Goal: Information Seeking & Learning: Learn about a topic

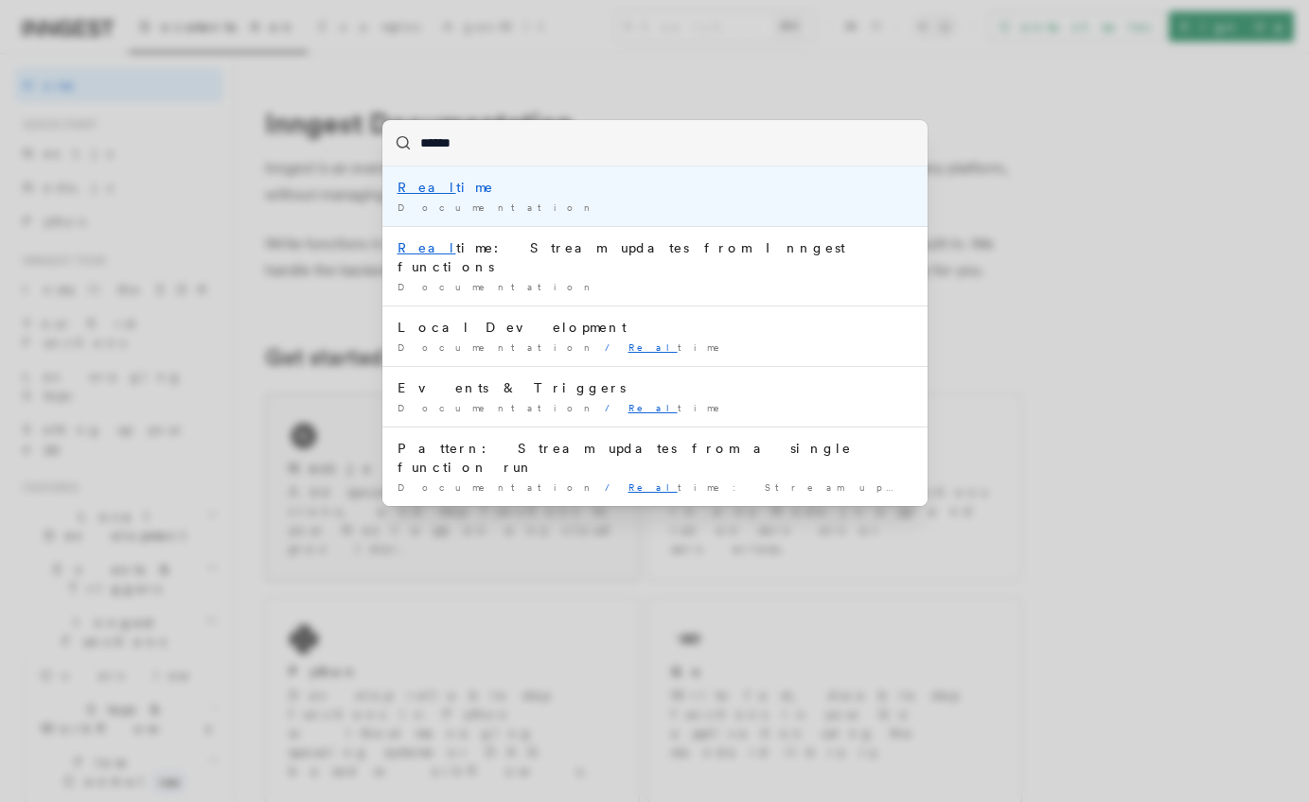
type input "*******"
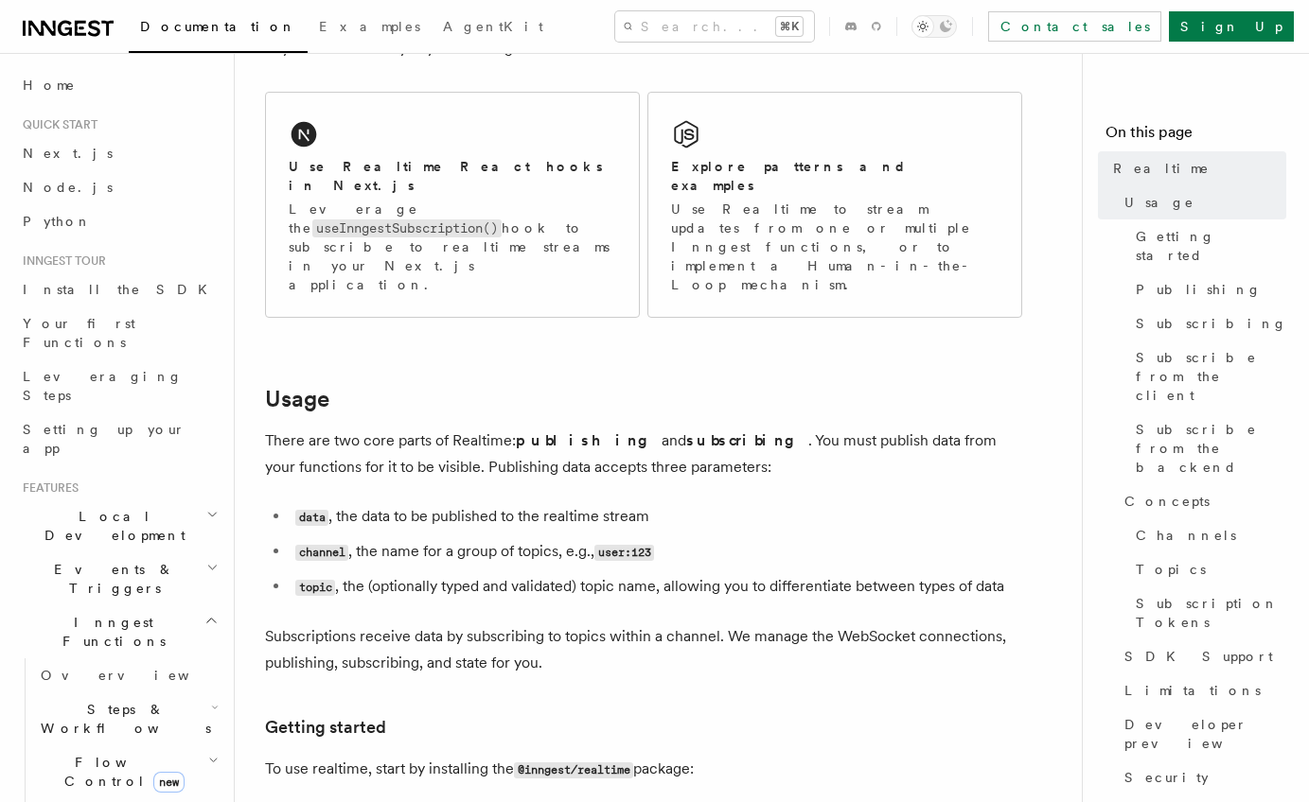
scroll to position [537, 0]
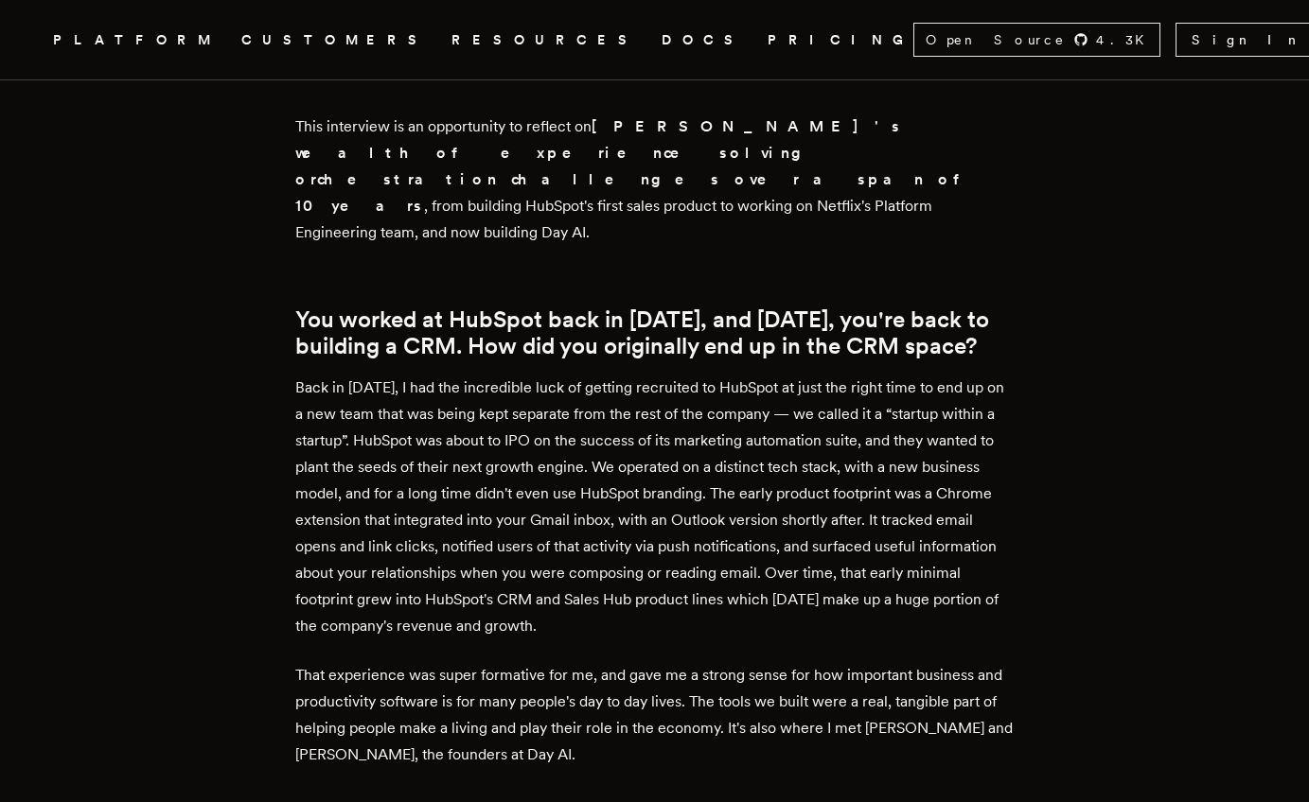
scroll to position [1199, 0]
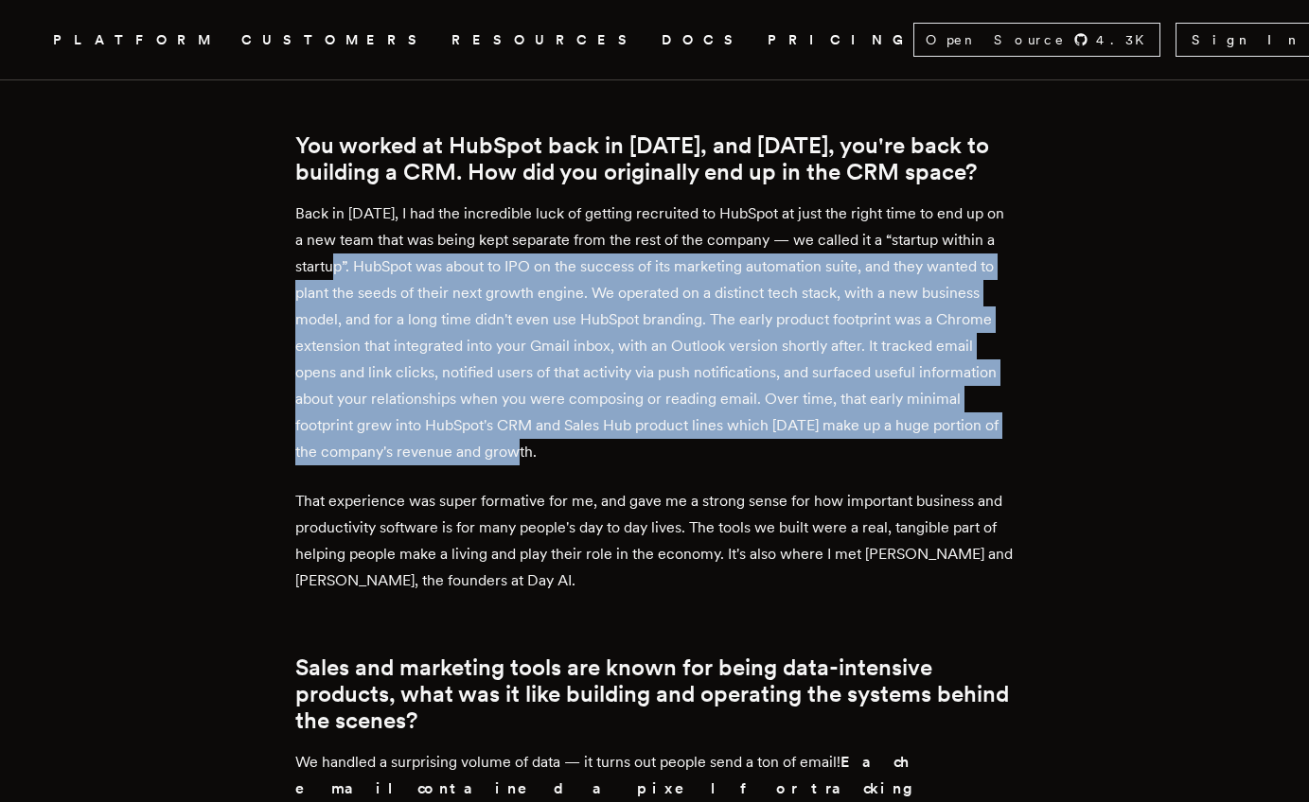
drag, startPoint x: 452, startPoint y: 238, endPoint x: 564, endPoint y: 435, distance: 226.3
click at [564, 435] on p "Back in 2014, I had the incredible luck of getting recruited to HubSpot at just…" at bounding box center [654, 333] width 719 height 265
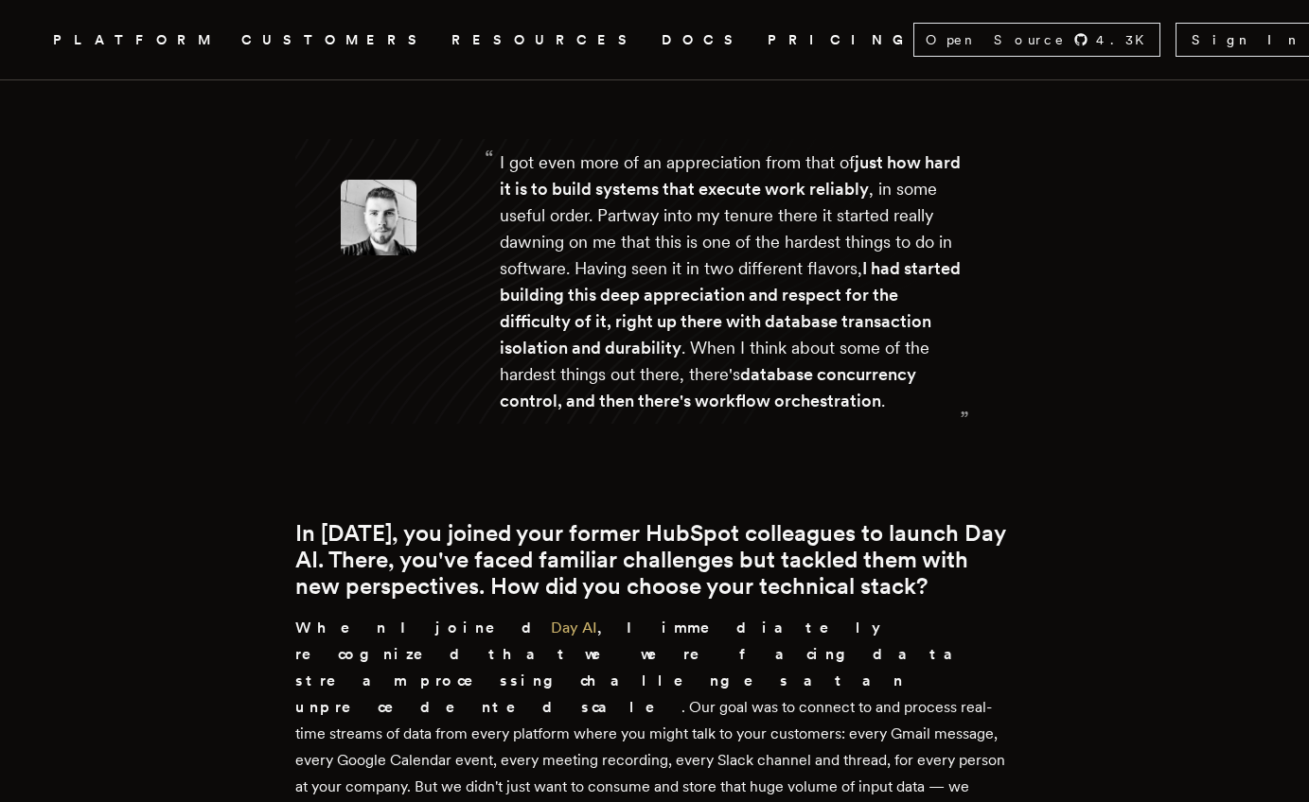
scroll to position [5589, 0]
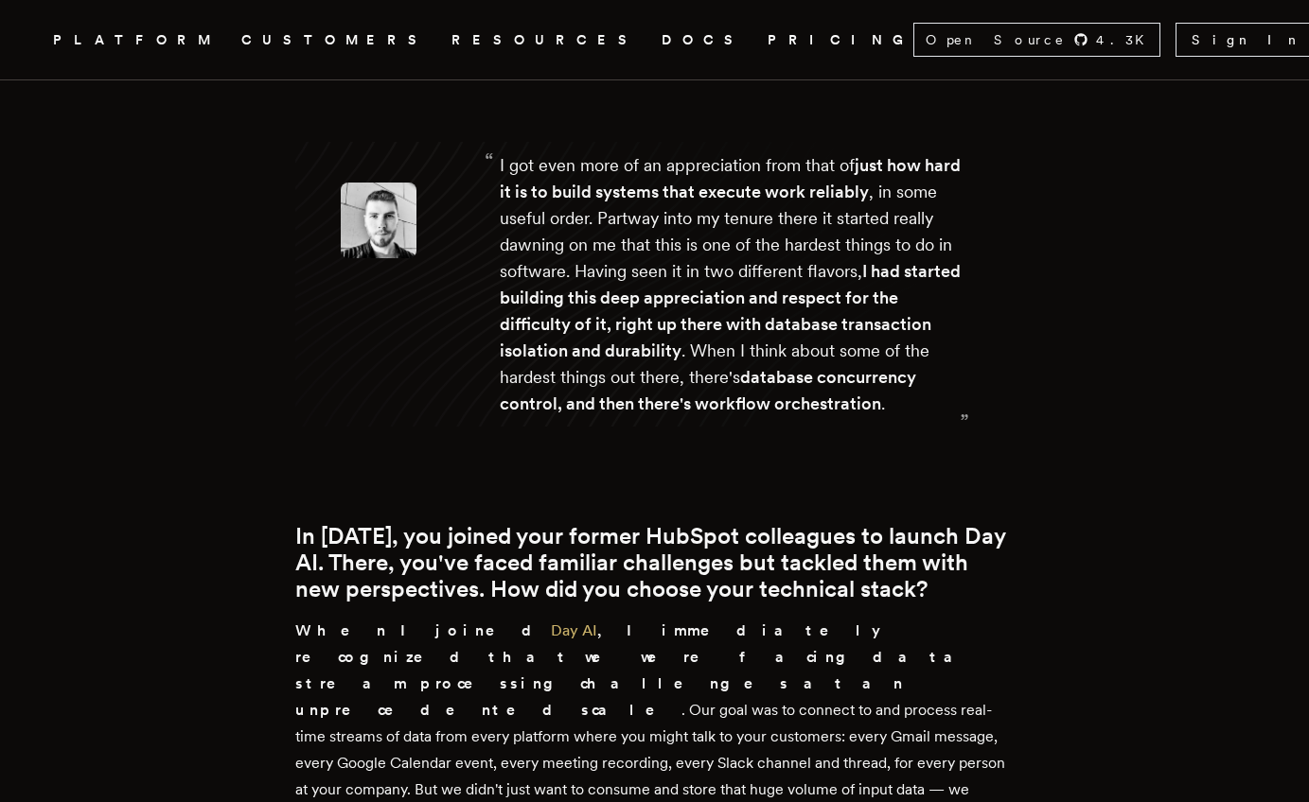
drag, startPoint x: 437, startPoint y: 334, endPoint x: 972, endPoint y: 288, distance: 536.7
copy p "we needed to find a way to write workflow code at a much higher level of abstra…"
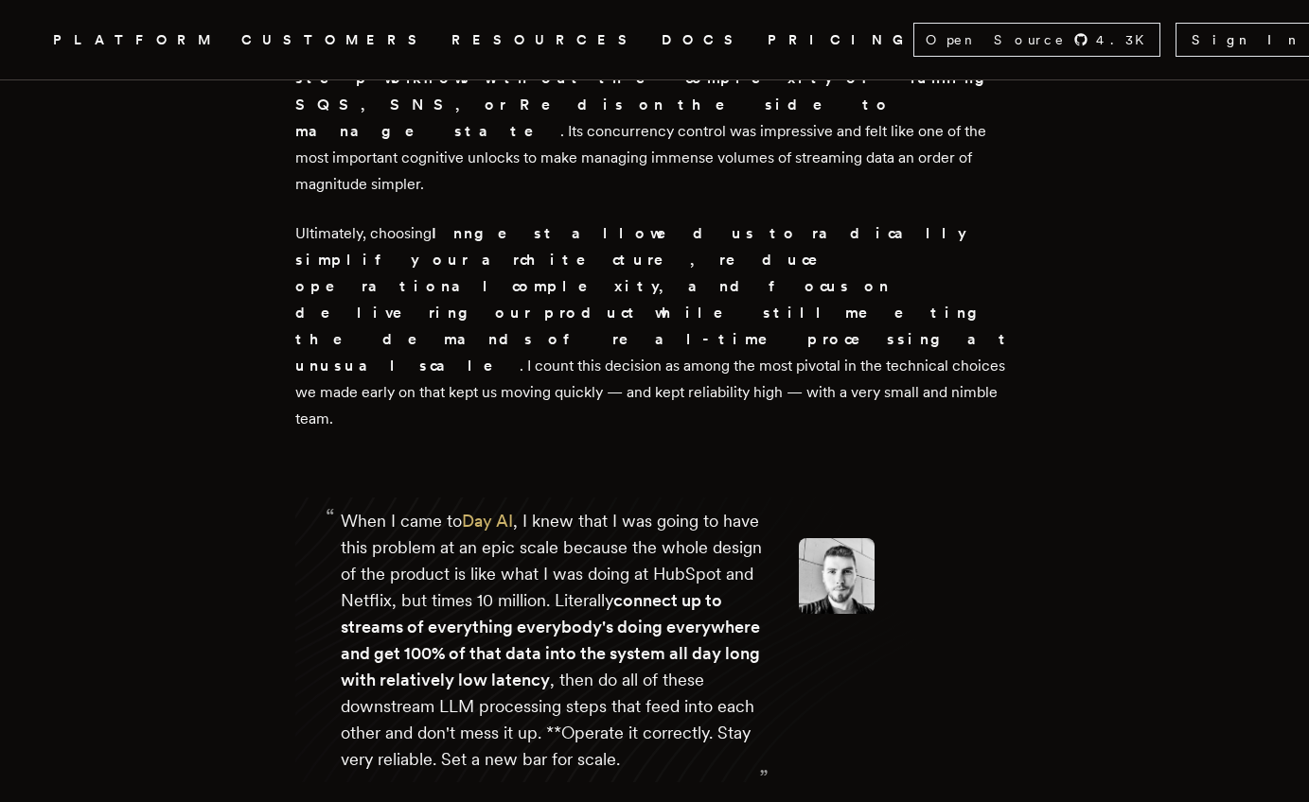
scroll to position [6886, 0]
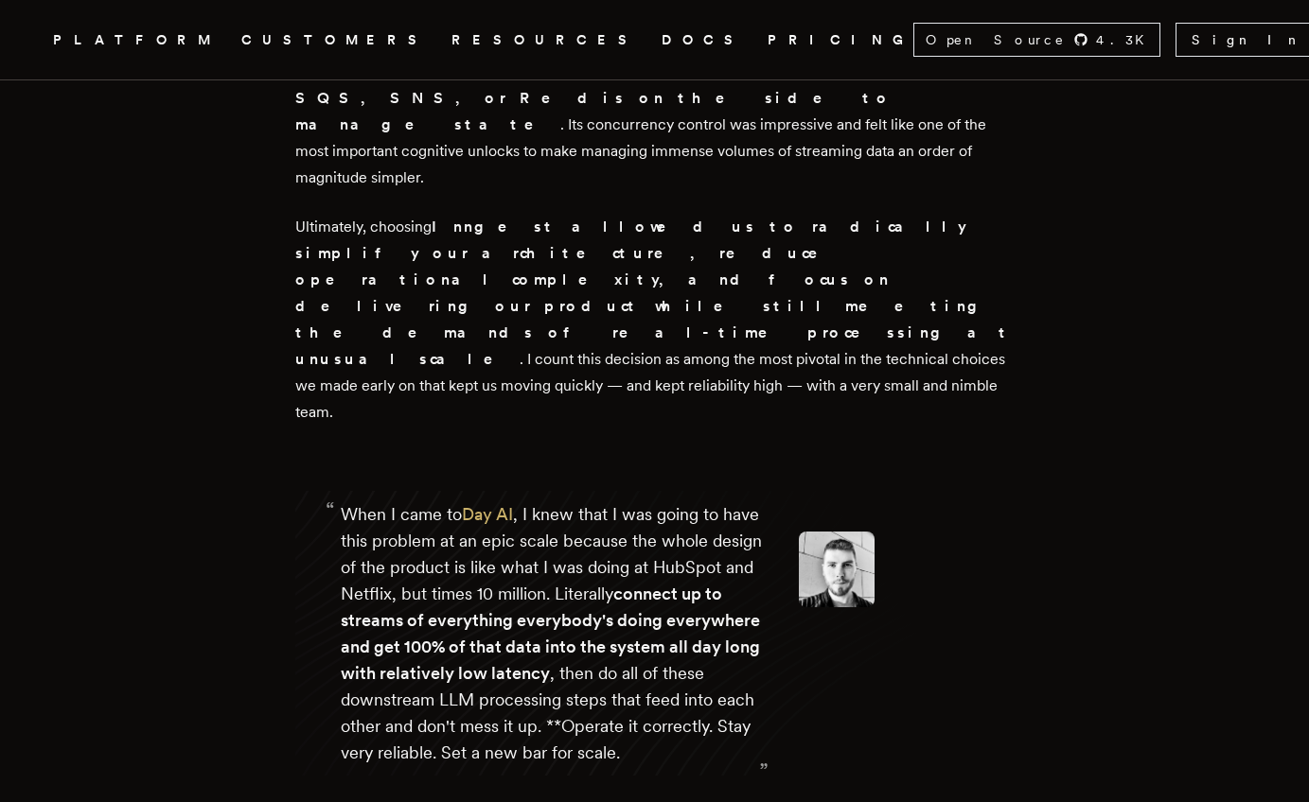
drag, startPoint x: 576, startPoint y: 595, endPoint x: 507, endPoint y: 496, distance: 121.0
copy div "Discovering that it was possible to solve orchestration challenges in a general…"
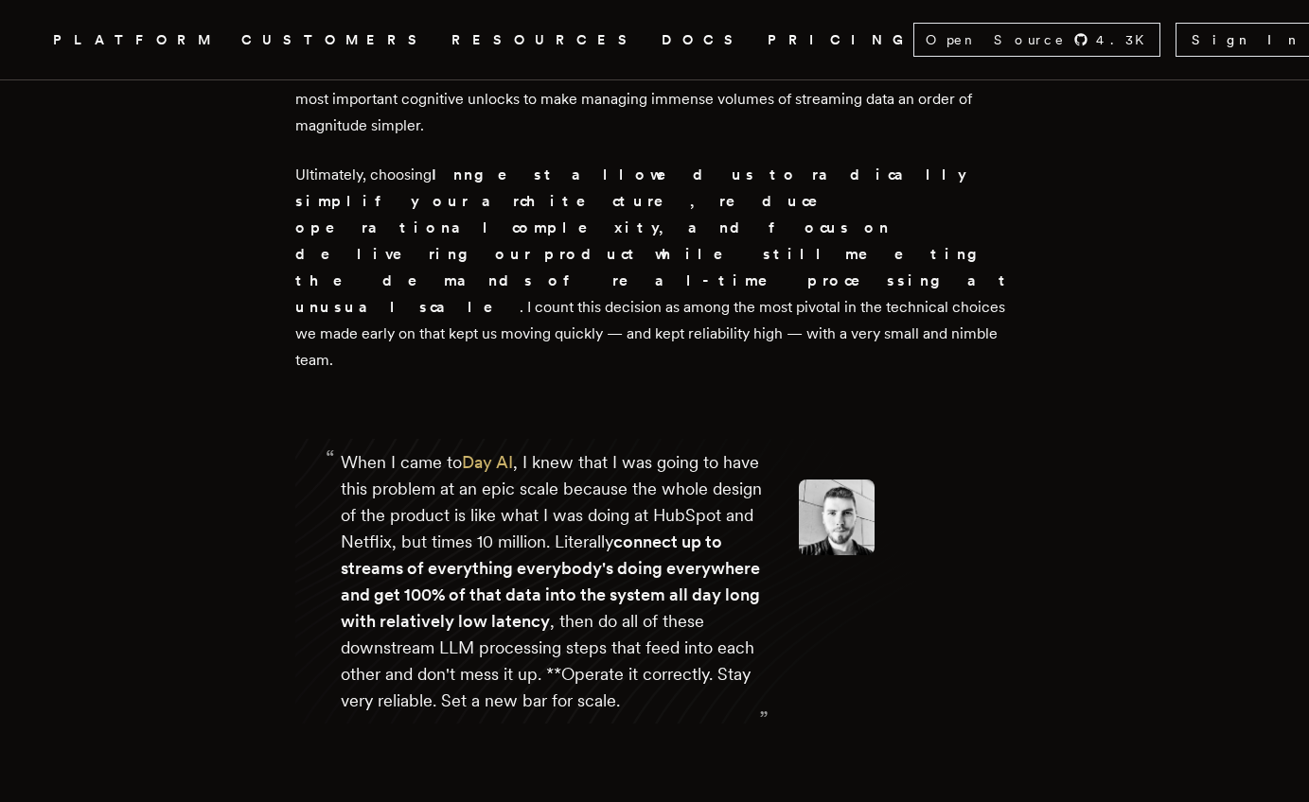
scroll to position [6880, 0]
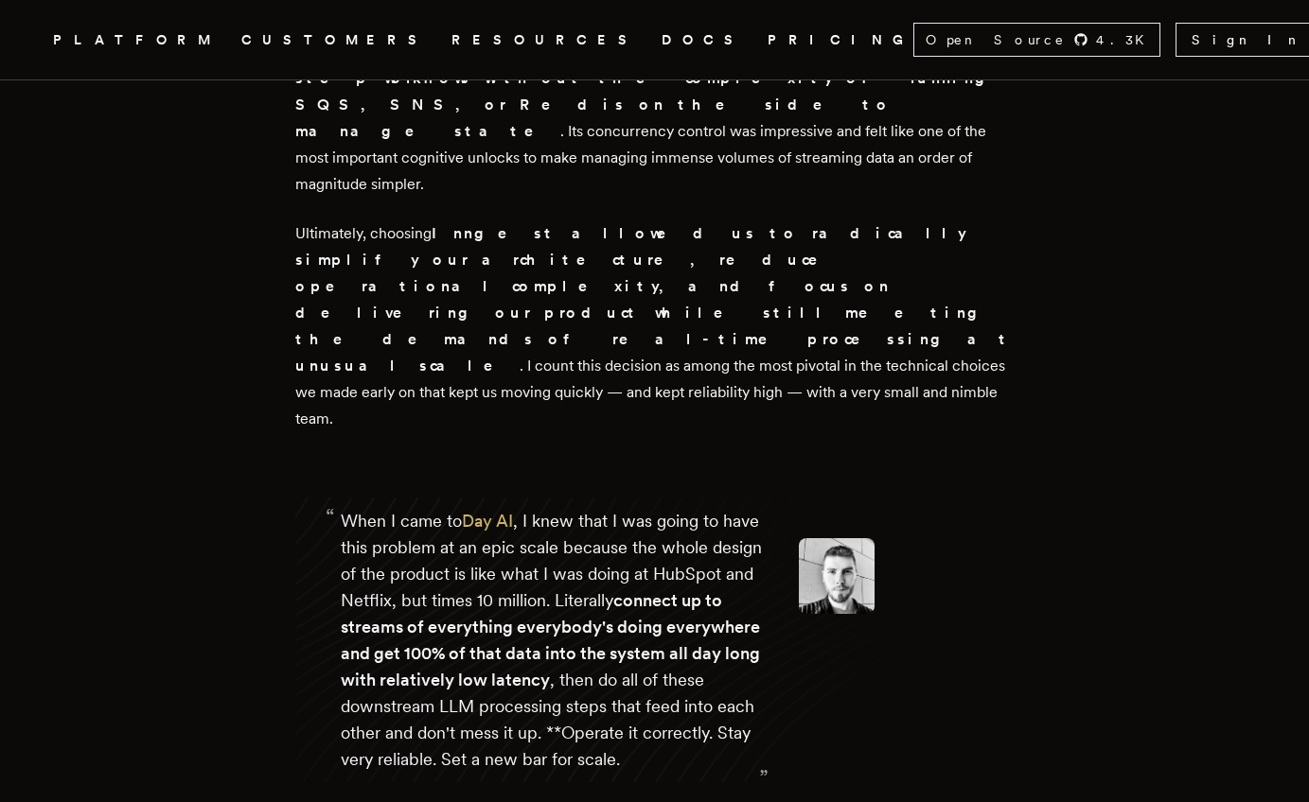
drag, startPoint x: 452, startPoint y: 311, endPoint x: 696, endPoint y: 340, distance: 245.8
drag, startPoint x: 797, startPoint y: 344, endPoint x: 800, endPoint y: 358, distance: 14.5
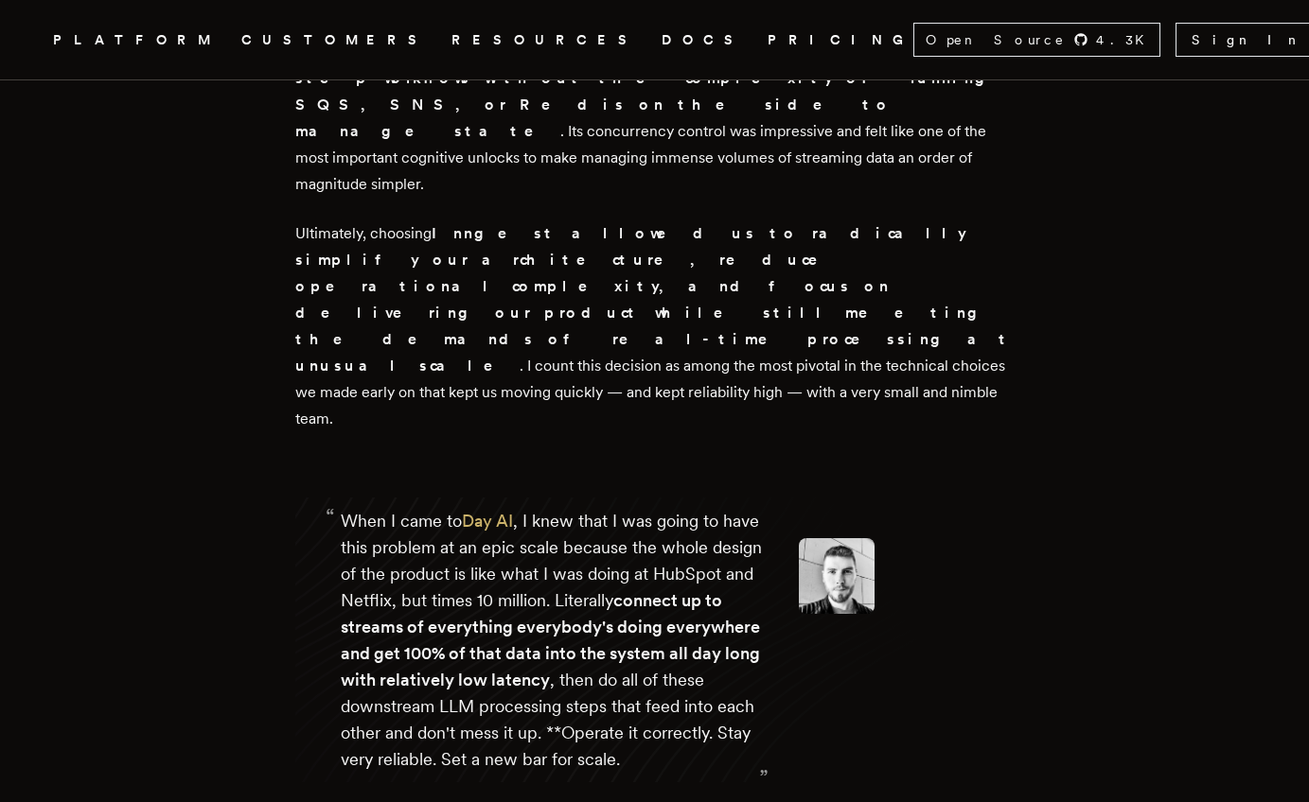
copy strong "We still spend most of our time focused on building the product, not operating …"
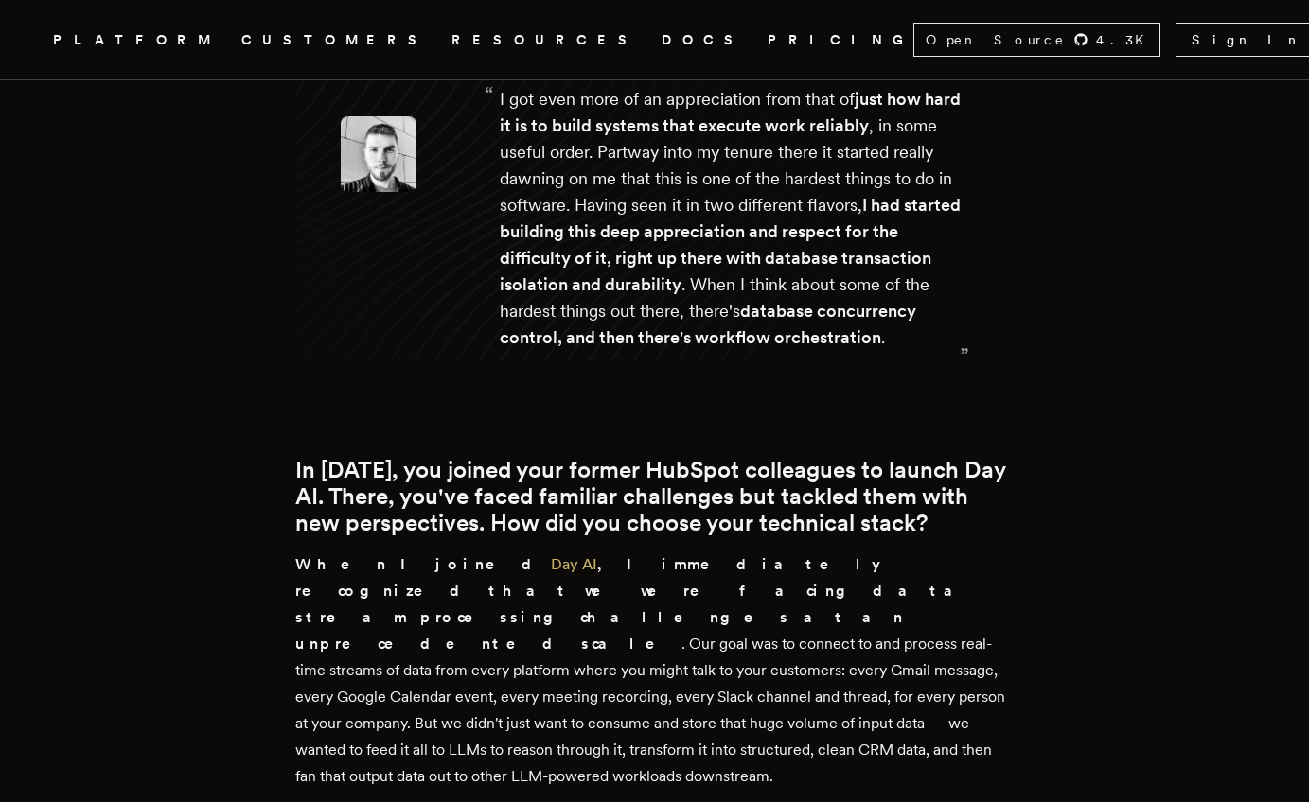
scroll to position [5639, 0]
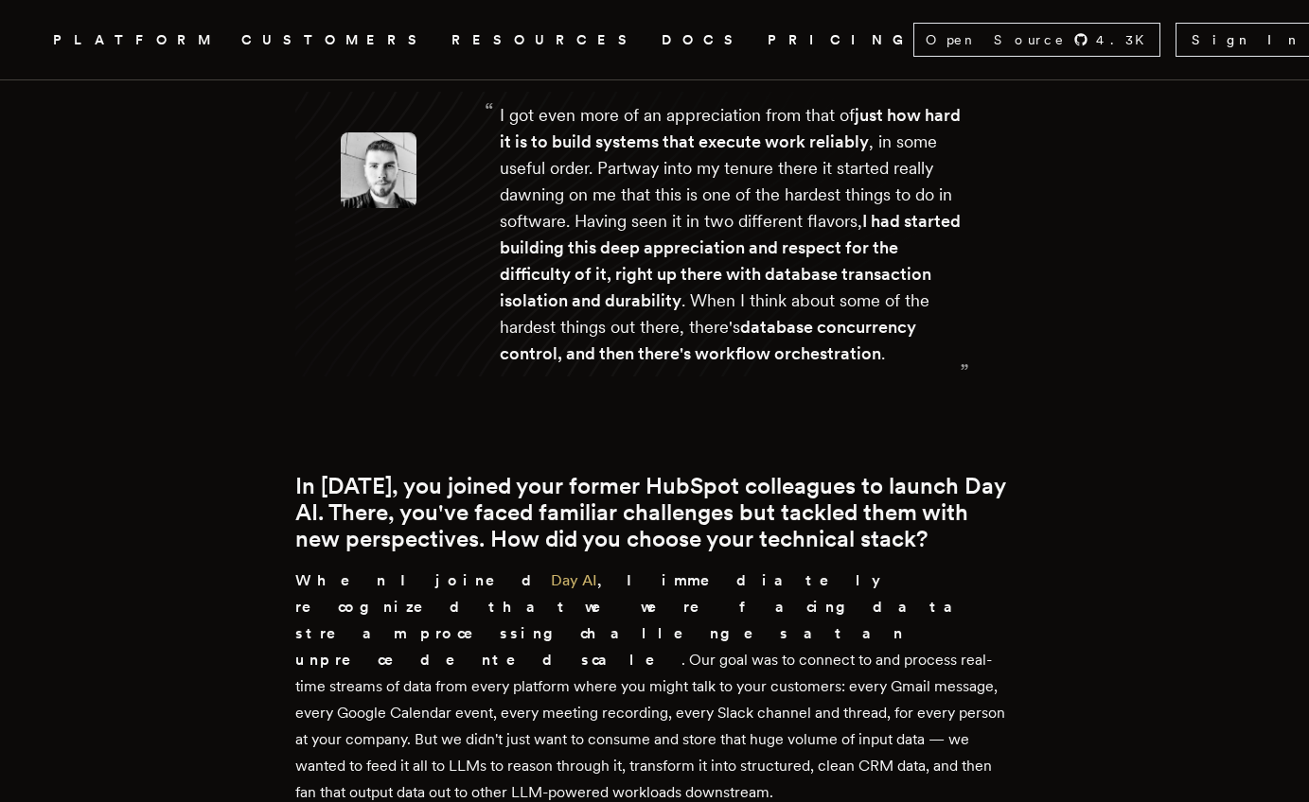
drag, startPoint x: 500, startPoint y: 545, endPoint x: 498, endPoint y: 594, distance: 49.2
copy p "I count this decision as among the most pivotal in the technical choices we mad…"
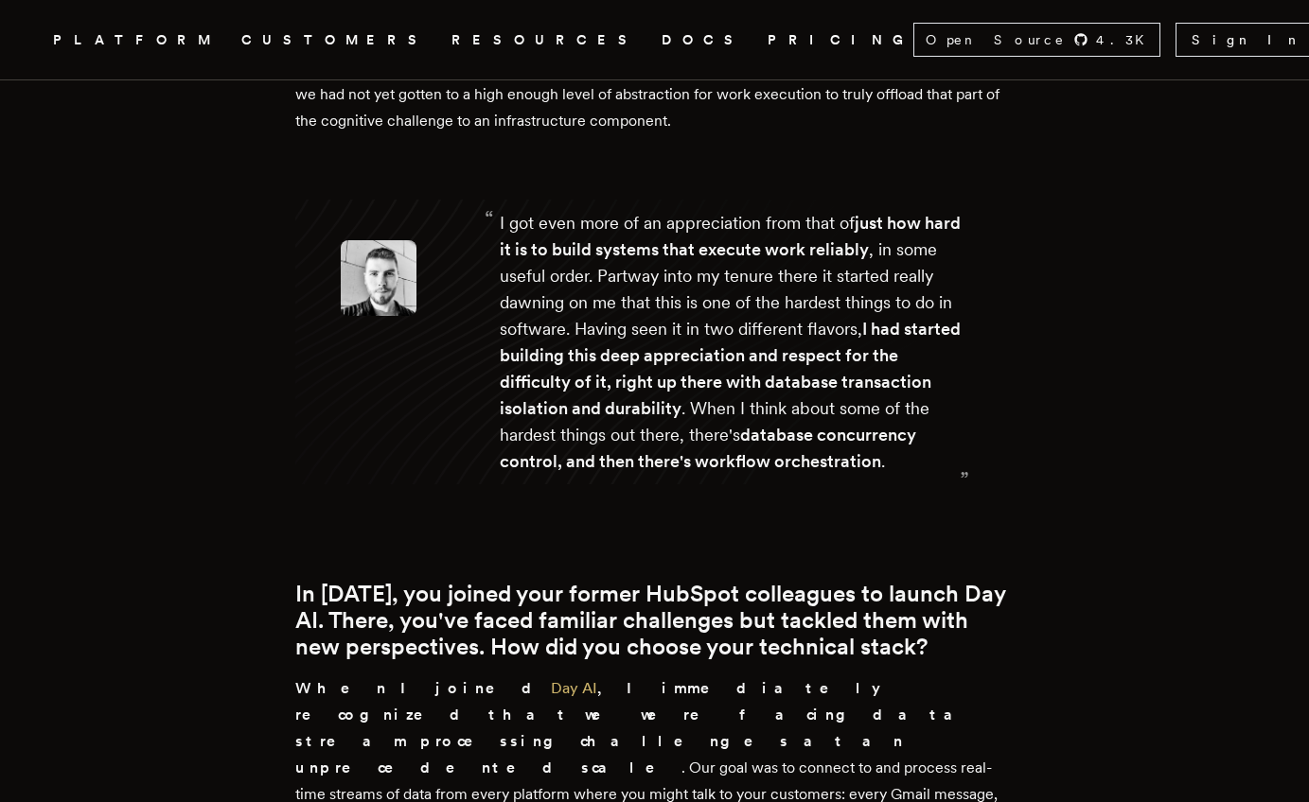
scroll to position [5517, 0]
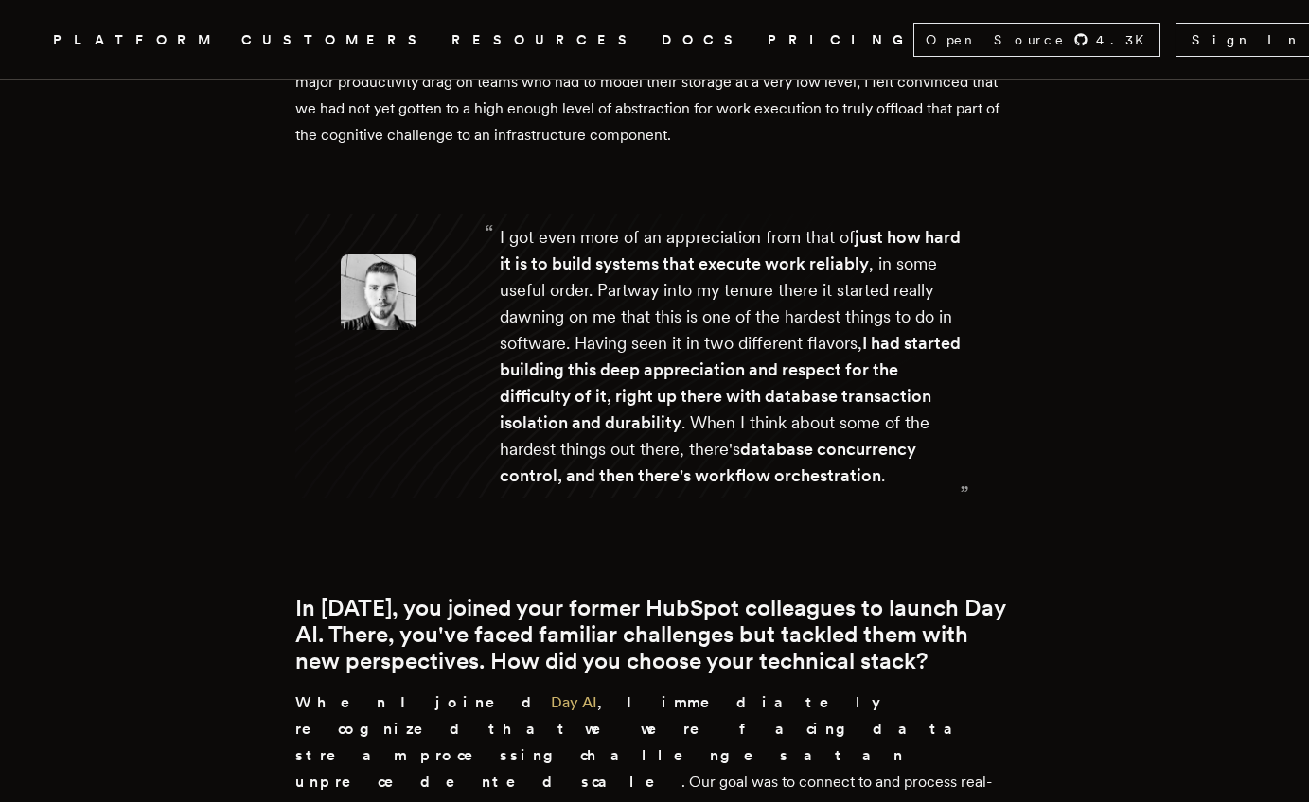
drag, startPoint x: 896, startPoint y: 195, endPoint x: 968, endPoint y: 210, distance: 73.5
copy p "I understood that we might need to expand our team purely to manage the scale o…"
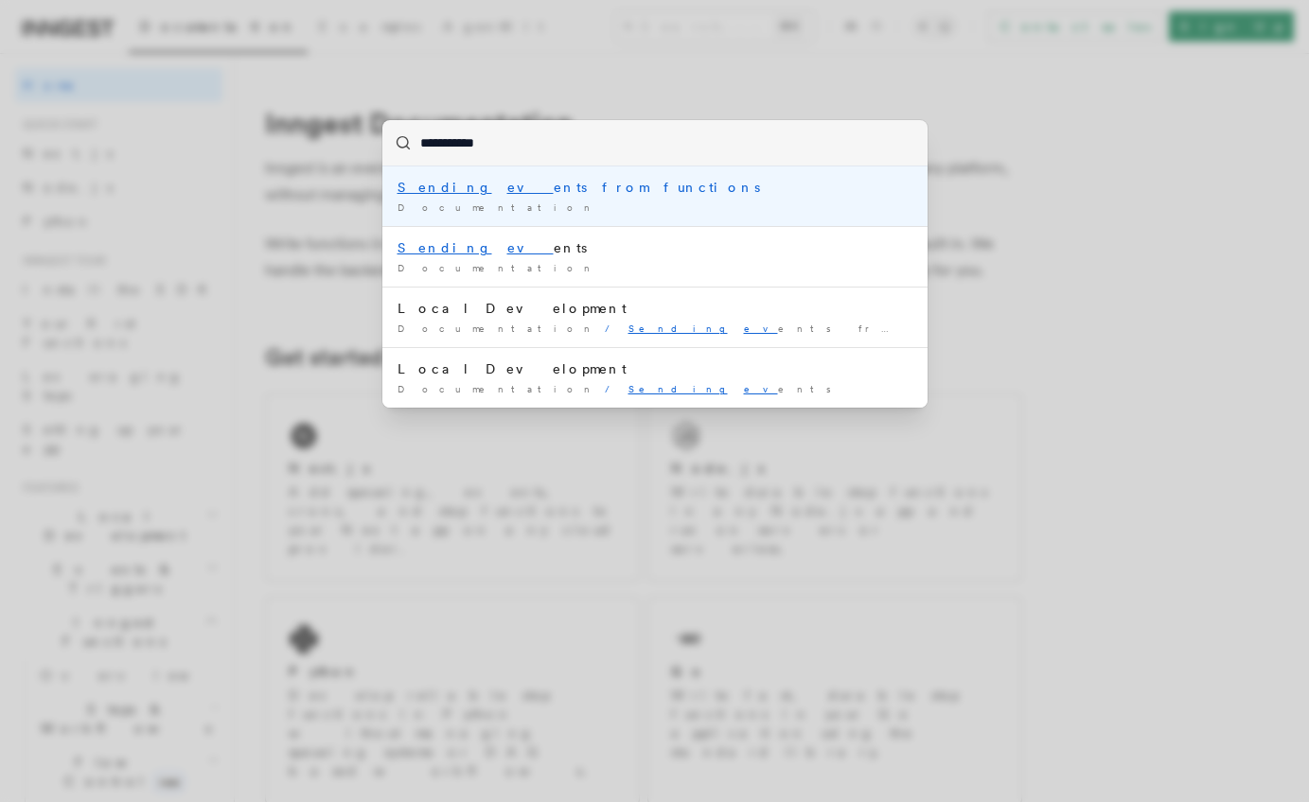
type input "**********"
